Goal: Transaction & Acquisition: Subscribe to service/newsletter

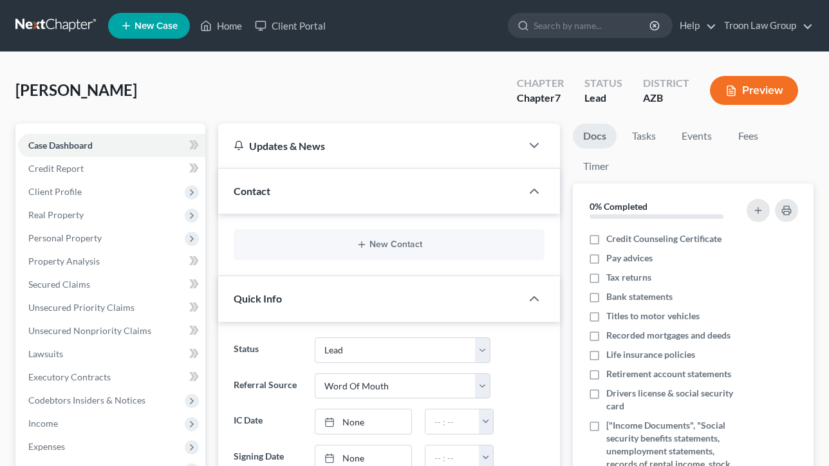
select select "10"
select select "0"
click at [760, 27] on link "Troon Law Group" at bounding box center [764, 25] width 95 height 23
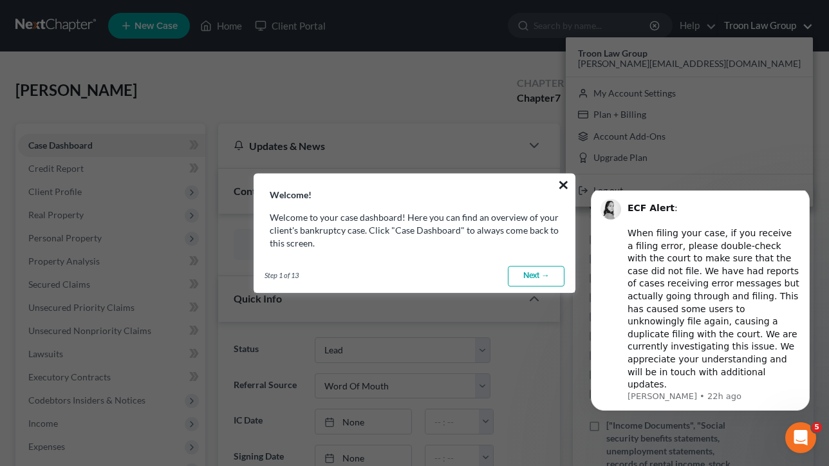
click at [559, 181] on button "×" at bounding box center [563, 184] width 12 height 21
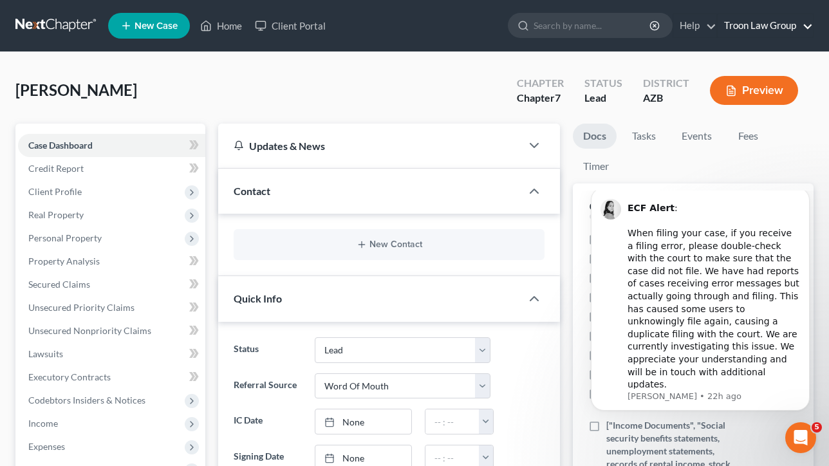
click at [768, 26] on link "Troon Law Group" at bounding box center [764, 25] width 95 height 23
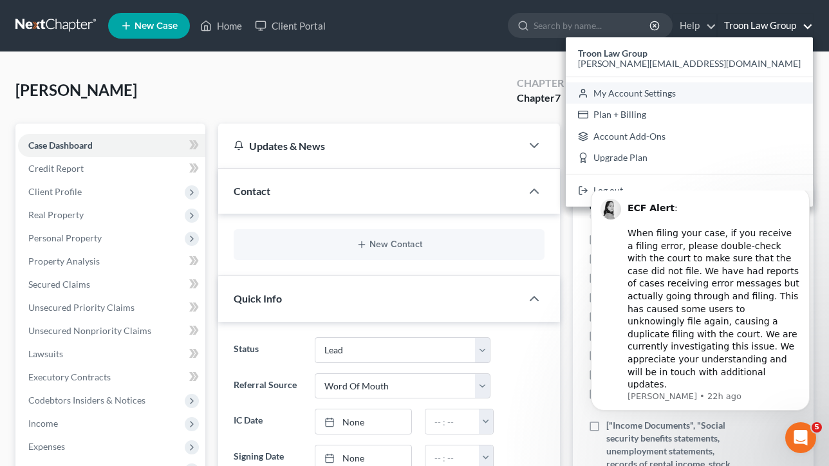
click at [737, 83] on link "My Account Settings" at bounding box center [688, 93] width 247 height 22
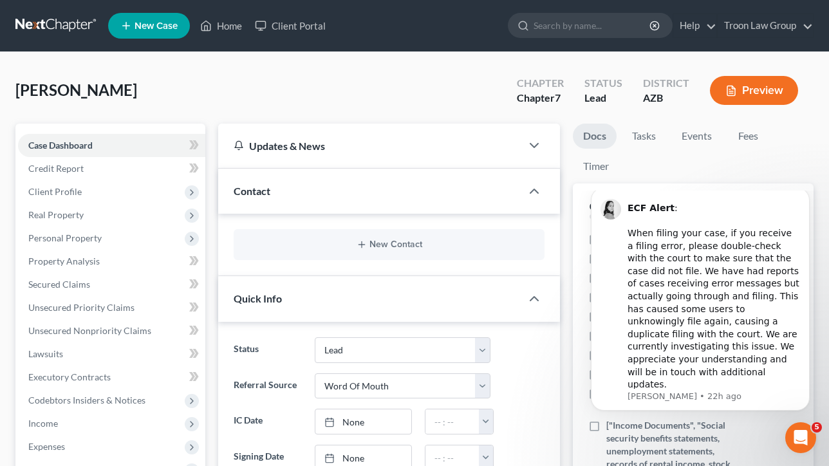
select select "24"
select select "3"
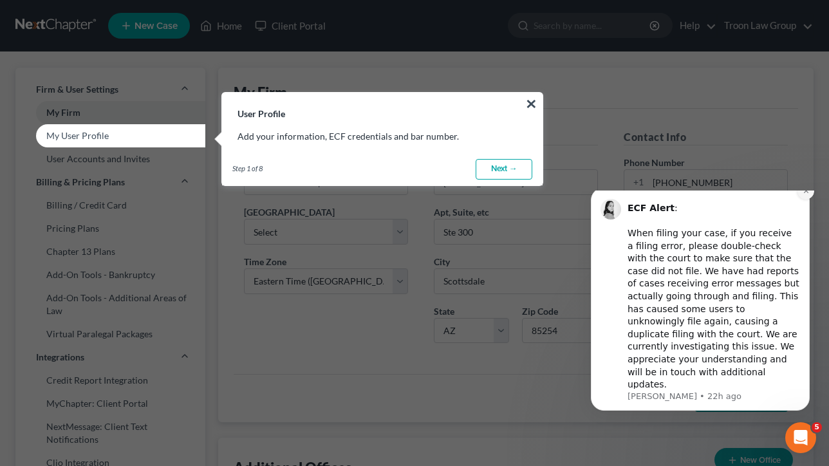
click at [807, 193] on icon "Dismiss notification" at bounding box center [805, 190] width 5 height 5
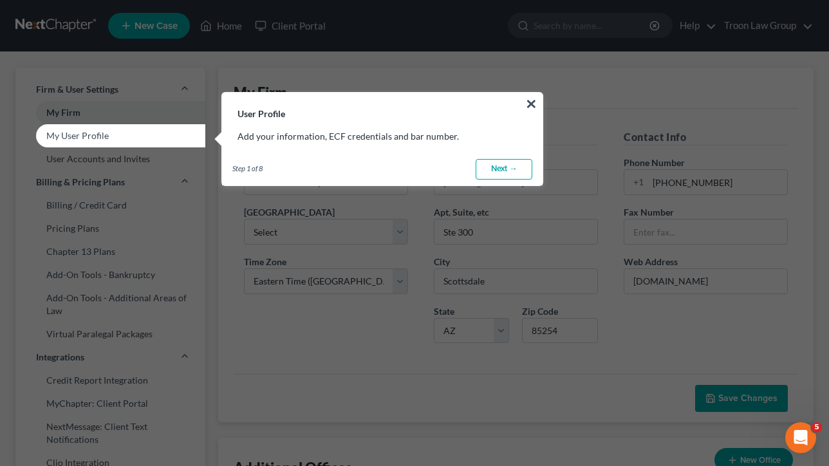
click at [524, 96] on h3 "User Profile" at bounding box center [382, 106] width 320 height 27
click at [529, 100] on button "×" at bounding box center [531, 103] width 12 height 21
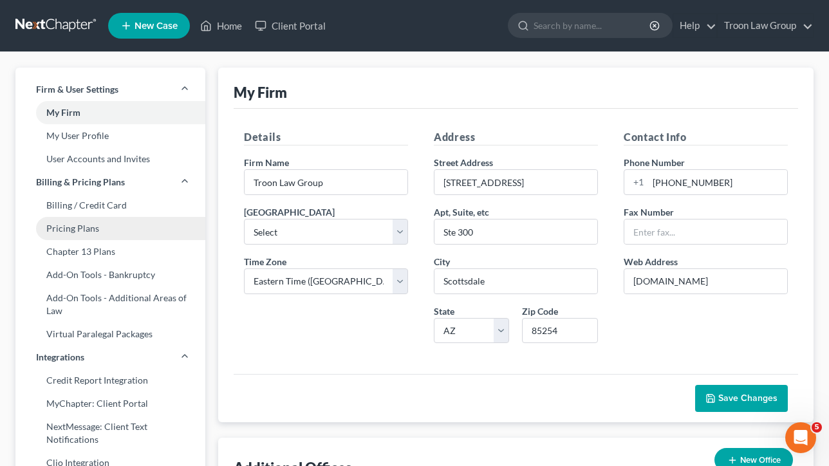
click at [76, 230] on link "Pricing Plans" at bounding box center [110, 228] width 190 height 23
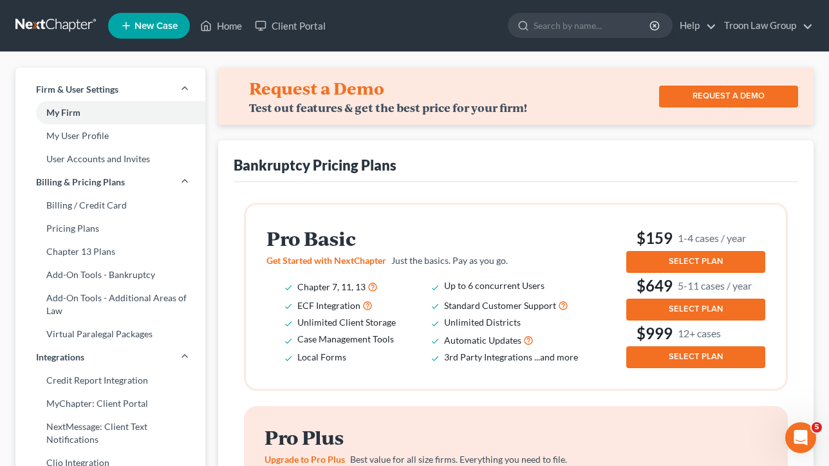
scroll to position [37, 0]
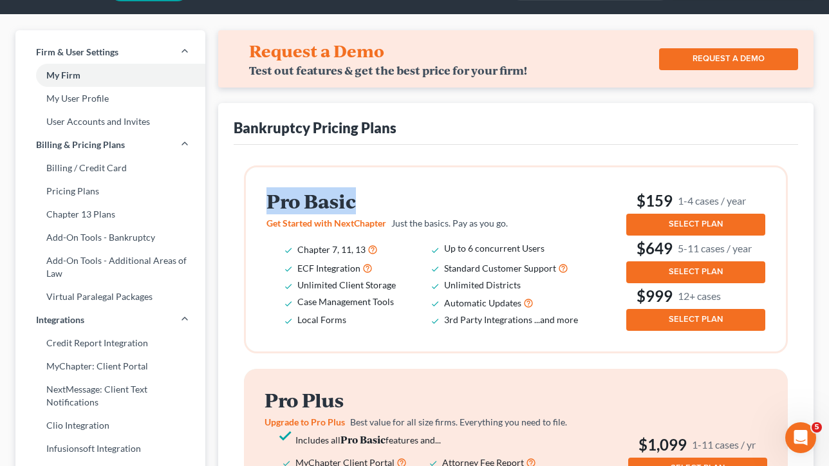
drag, startPoint x: 357, startPoint y: 211, endPoint x: 263, endPoint y: 189, distance: 96.4
click at [263, 189] on div "Pro Basic Get Started with NextChapter Just the basics. Pay as you go. Chapter …" at bounding box center [516, 259] width 540 height 184
drag, startPoint x: 757, startPoint y: 208, endPoint x: 635, endPoint y: 197, distance: 122.7
click at [635, 197] on h3 "$159 1-4 cases / year" at bounding box center [695, 200] width 139 height 21
click at [643, 197] on h3 "$159 1-4 cases / year" at bounding box center [695, 200] width 139 height 21
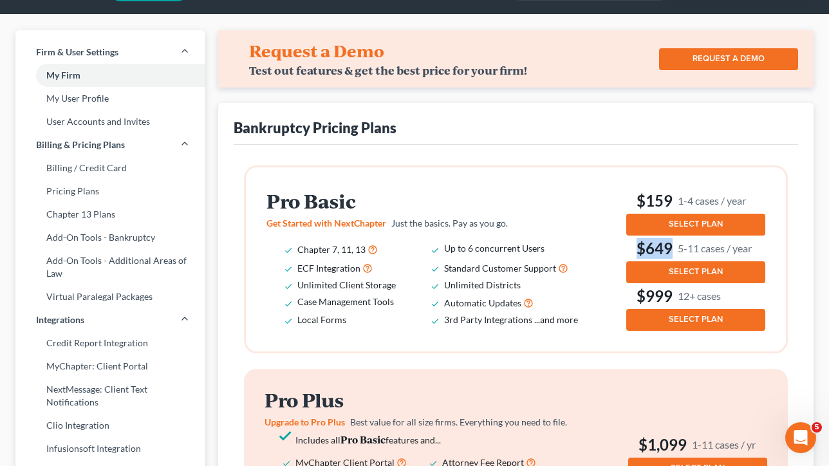
drag, startPoint x: 762, startPoint y: 245, endPoint x: 634, endPoint y: 245, distance: 127.4
click at [634, 245] on h3 "$649 5-11 cases / year" at bounding box center [695, 248] width 139 height 21
drag, startPoint x: 746, startPoint y: 293, endPoint x: 641, endPoint y: 291, distance: 105.5
click at [641, 291] on h3 "$999 12+ cases" at bounding box center [695, 296] width 139 height 21
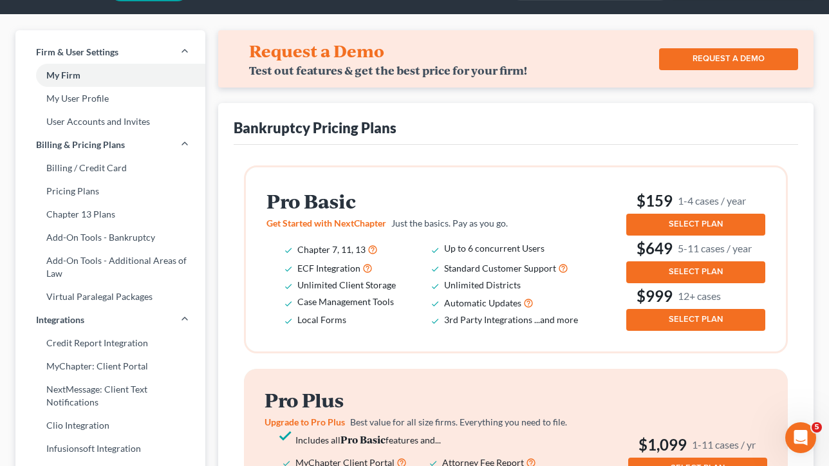
click at [591, 268] on ul "Chapter 7, 11, 13 Up to 6 concurrent Users ECF Integration Standard Customer Su…" at bounding box center [430, 284] width 329 height 88
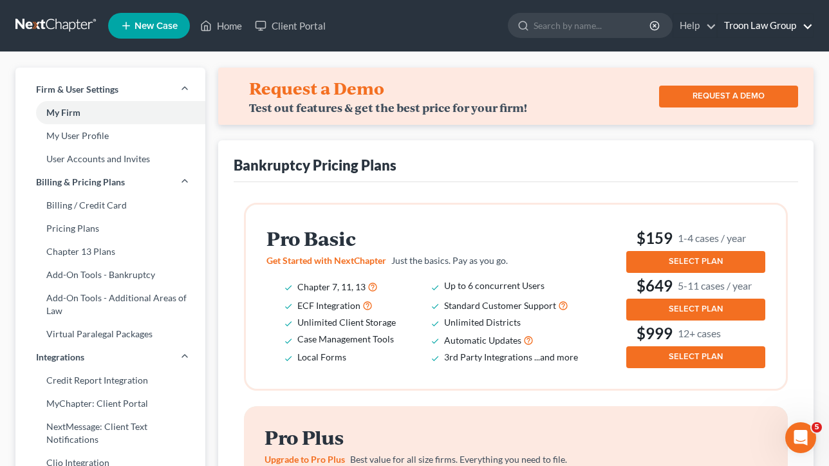
click at [762, 27] on link "Troon Law Group" at bounding box center [764, 25] width 95 height 23
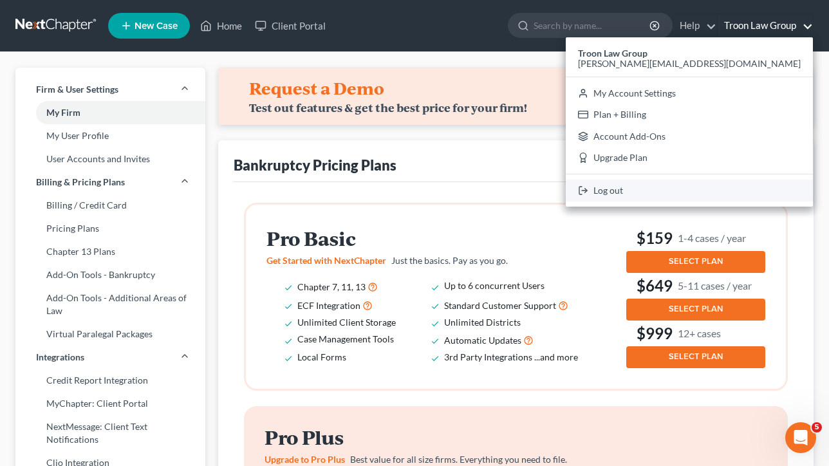
click at [719, 196] on link "Log out" at bounding box center [688, 190] width 247 height 22
